Goal: Task Accomplishment & Management: Use online tool/utility

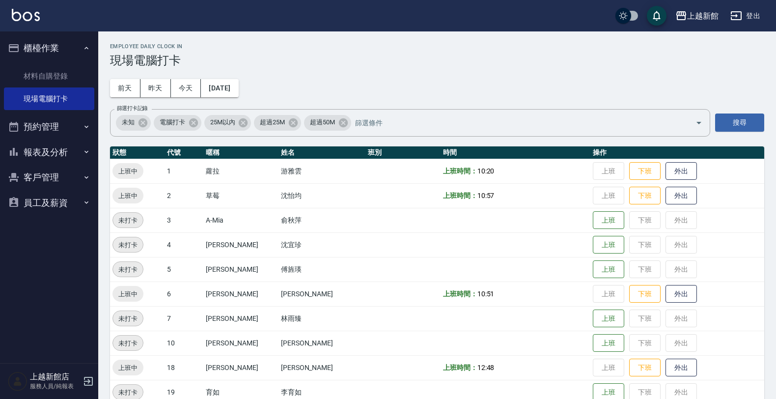
scroll to position [214, 0]
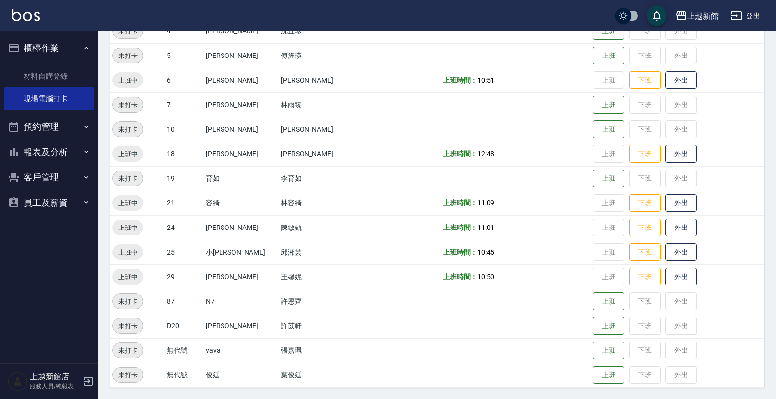
click at [47, 64] on ul "材料自購登錄 現場電腦打卡" at bounding box center [49, 88] width 90 height 54
drag, startPoint x: 53, startPoint y: 71, endPoint x: 59, endPoint y: 70, distance: 6.5
click at [53, 71] on link "材料自購登錄" at bounding box center [49, 76] width 90 height 23
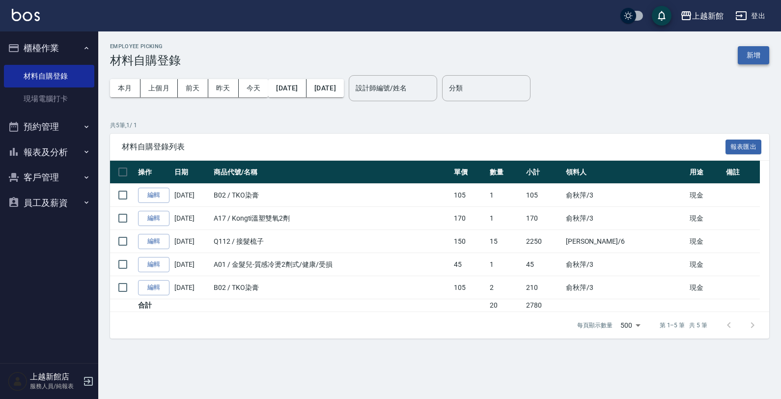
click at [743, 53] on button "新增" at bounding box center [753, 55] width 31 height 18
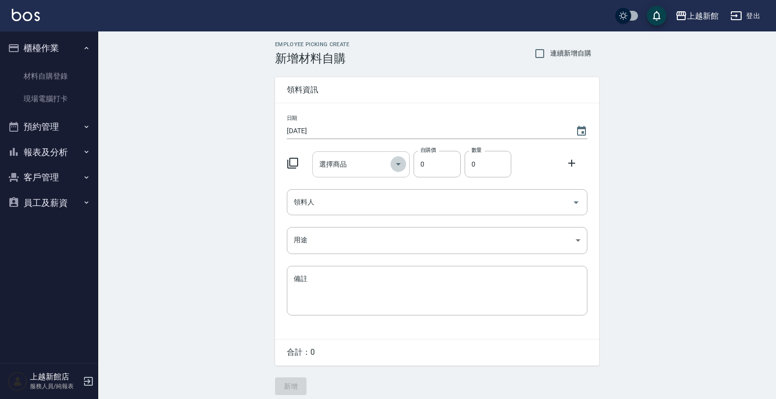
click at [403, 161] on icon "Open" at bounding box center [399, 164] width 12 height 12
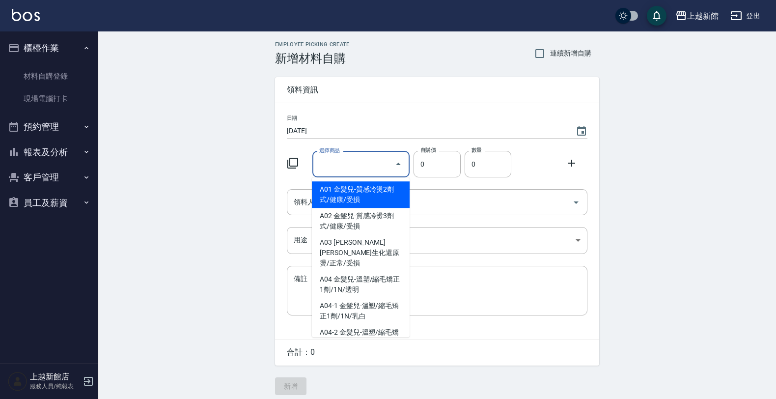
click at [297, 160] on icon at bounding box center [292, 163] width 11 height 11
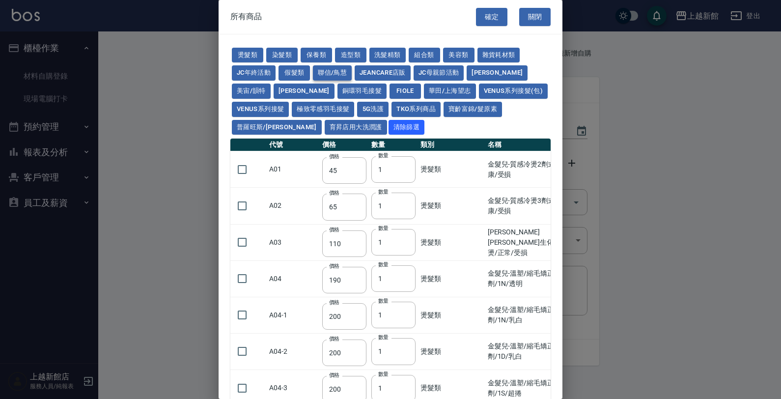
click at [326, 70] on button "聯信/鳥慧" at bounding box center [332, 72] width 39 height 15
type input "500"
type input "324"
type input "250"
type input "2520"
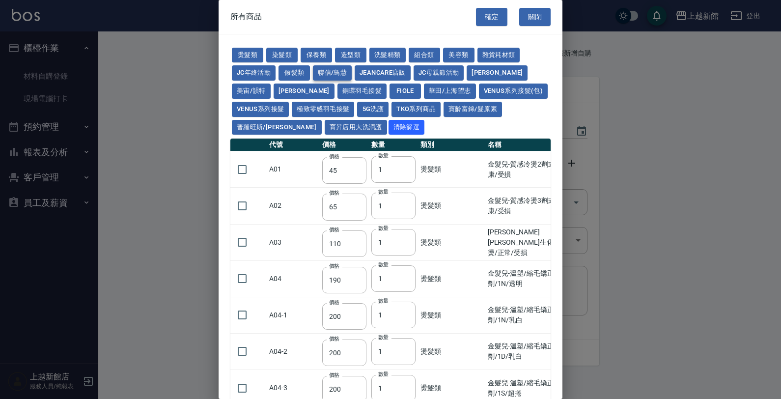
type input "700"
type input "420"
type input "280"
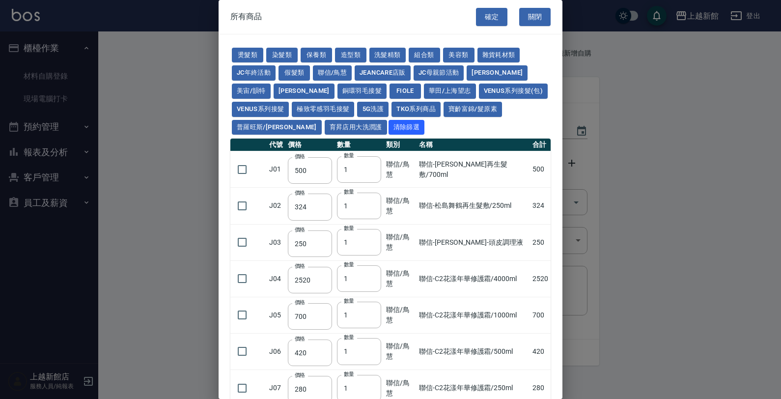
scroll to position [61, 0]
